Goal: Transaction & Acquisition: Obtain resource

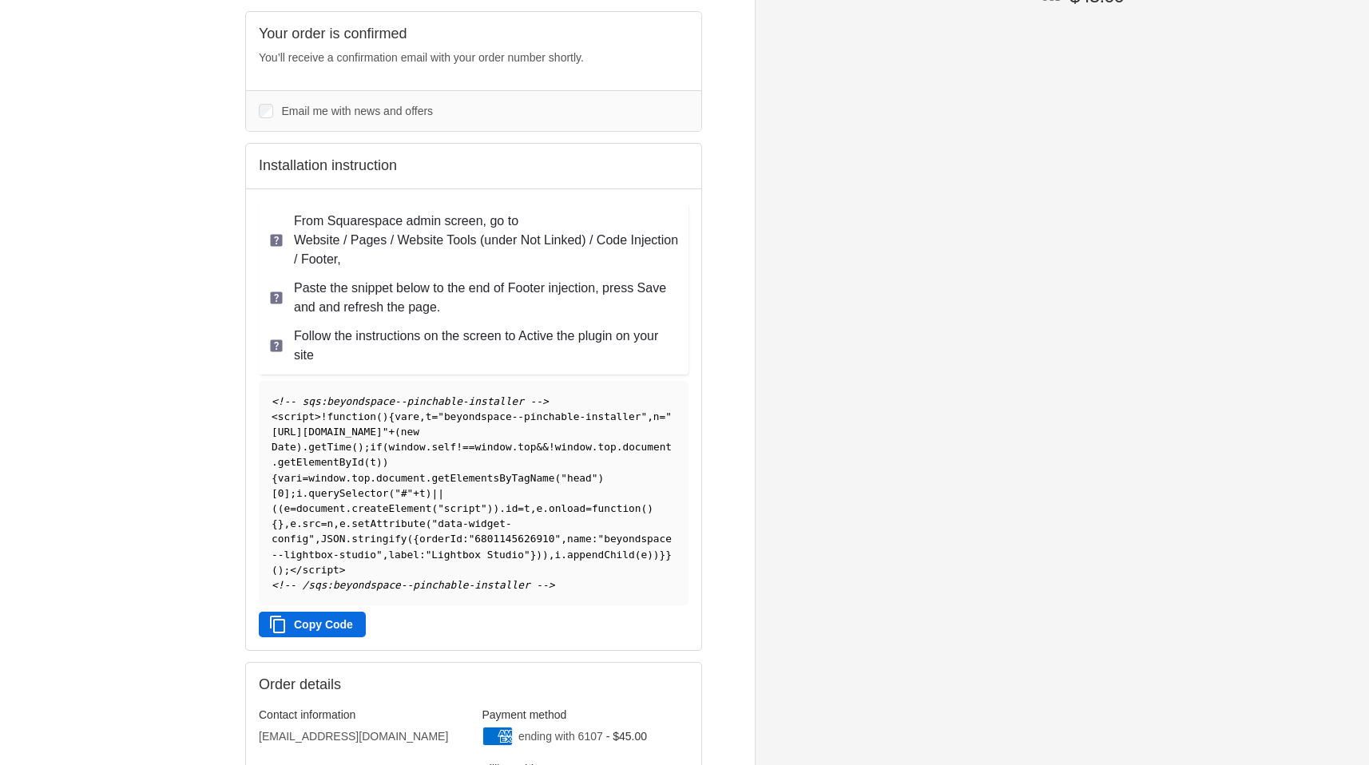
scroll to position [154, 0]
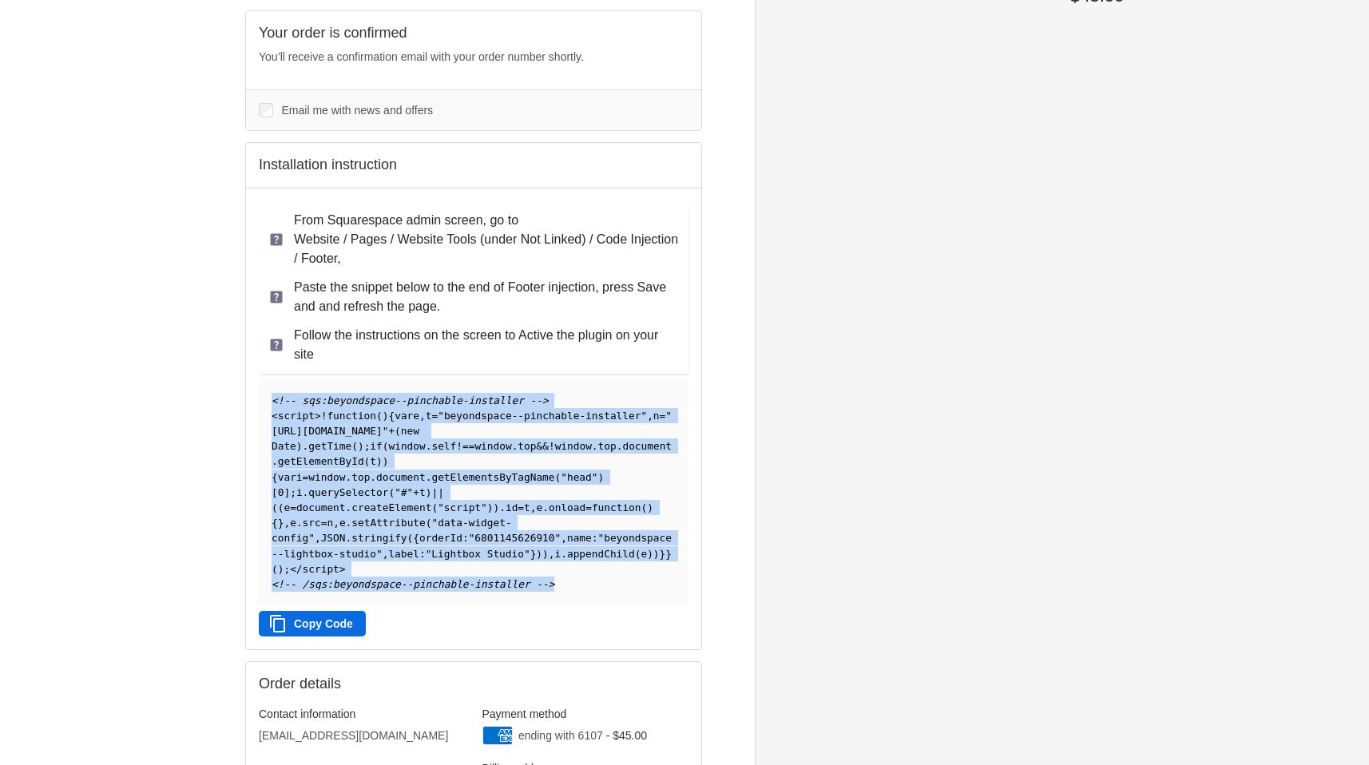
drag, startPoint x: 270, startPoint y: 401, endPoint x: 572, endPoint y: 613, distance: 368.8
click at [572, 605] on pre "<!-- sqs:beyondspace--pinchable-installer --> < script > ! function ( ) { var e…" at bounding box center [474, 492] width 430 height 224
click at [321, 636] on button "Copy Code" at bounding box center [312, 624] width 107 height 26
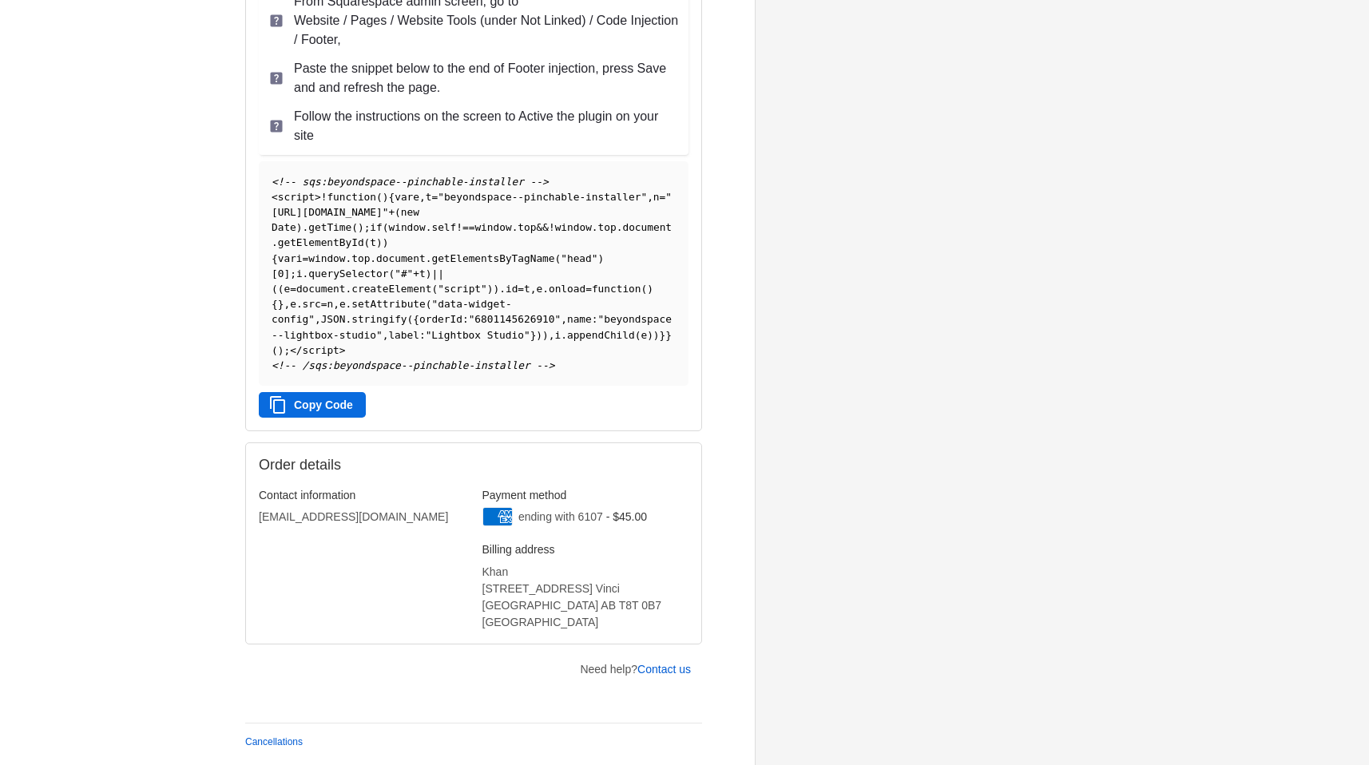
scroll to position [350, 0]
